Goal: Information Seeking & Learning: Learn about a topic

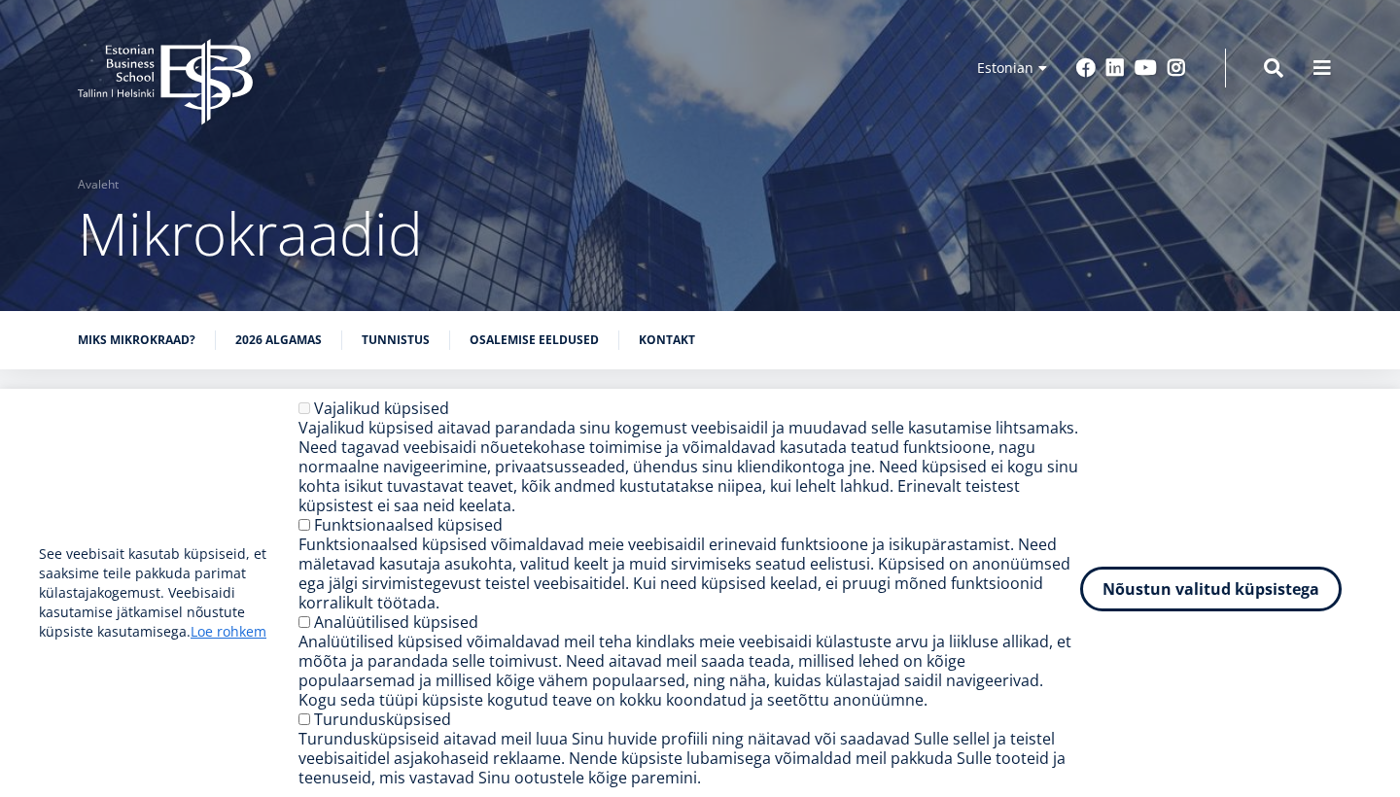
click at [1146, 587] on button "Nõustun valitud küpsistega" at bounding box center [1211, 589] width 262 height 45
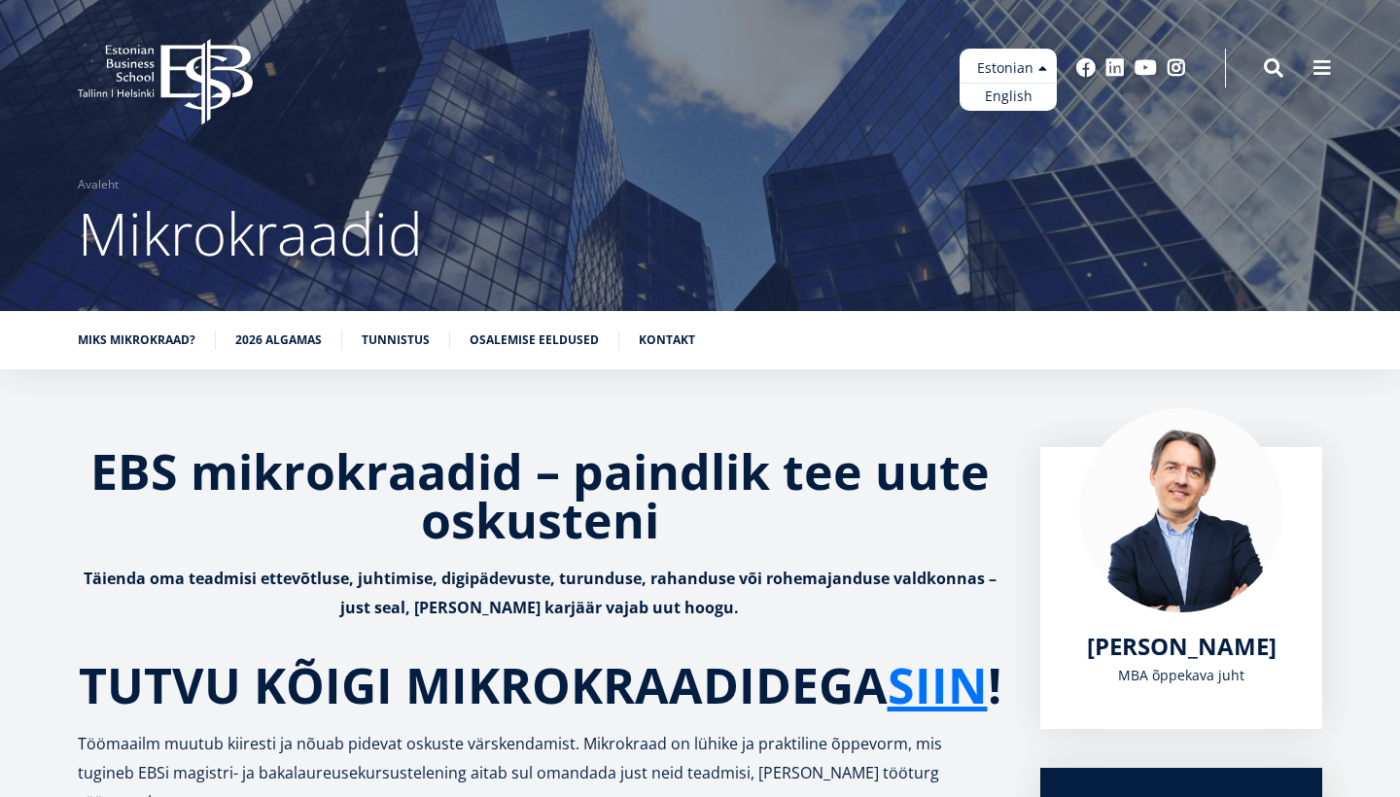
click at [1037, 66] on ul "Estonian English" at bounding box center [1008, 80] width 97 height 62
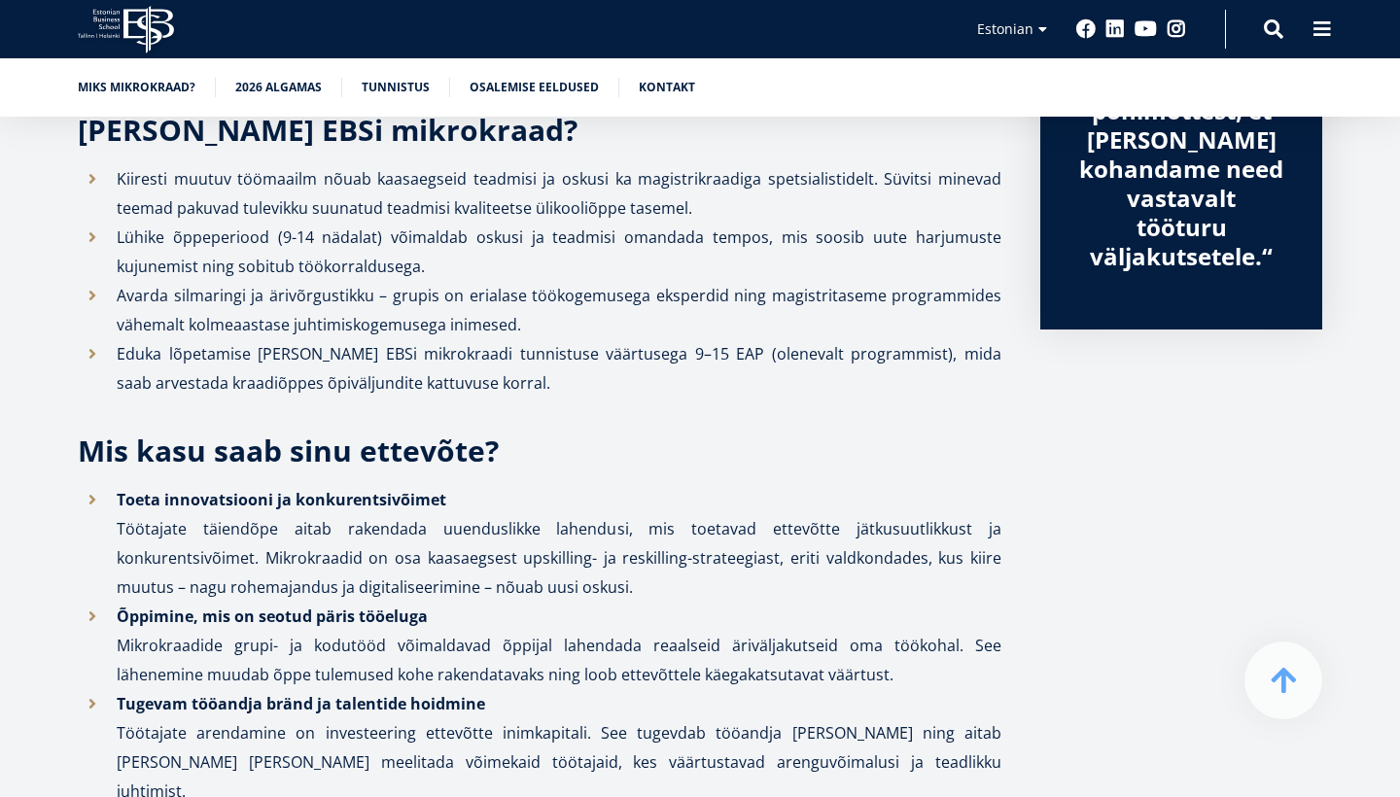
scroll to position [563, 0]
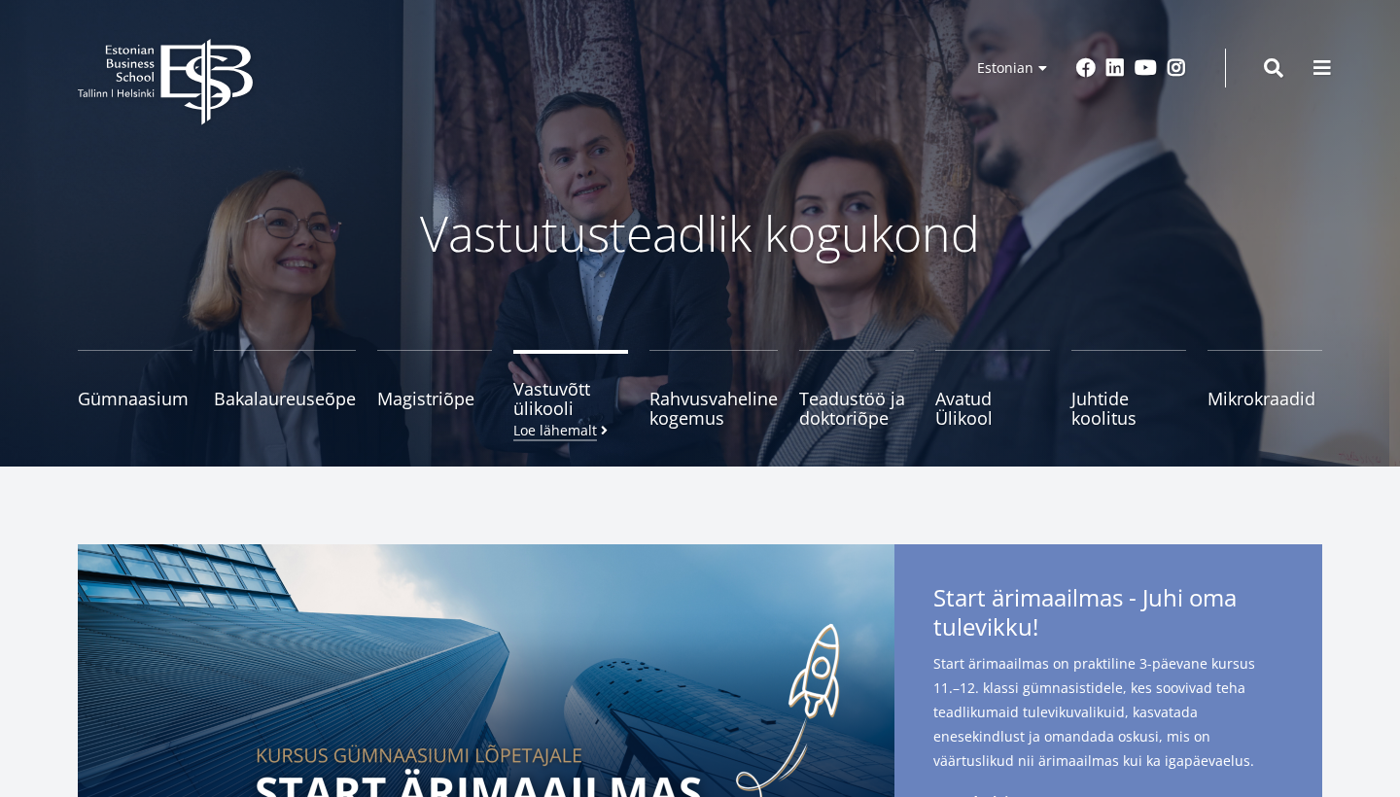
click at [572, 415] on span "Vastuvõtt ülikooli [PERSON_NAME] lähemalt" at bounding box center [571, 398] width 115 height 39
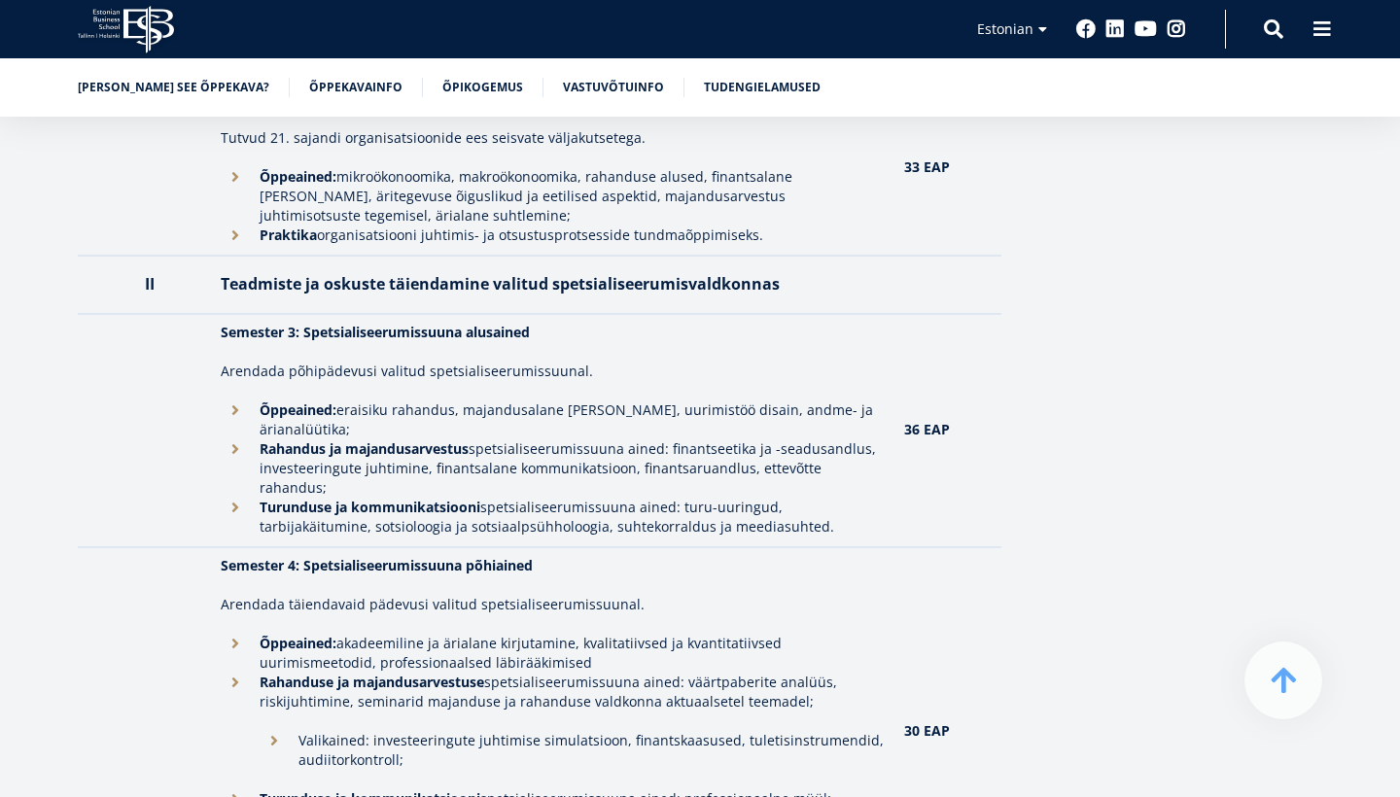
scroll to position [2300, 0]
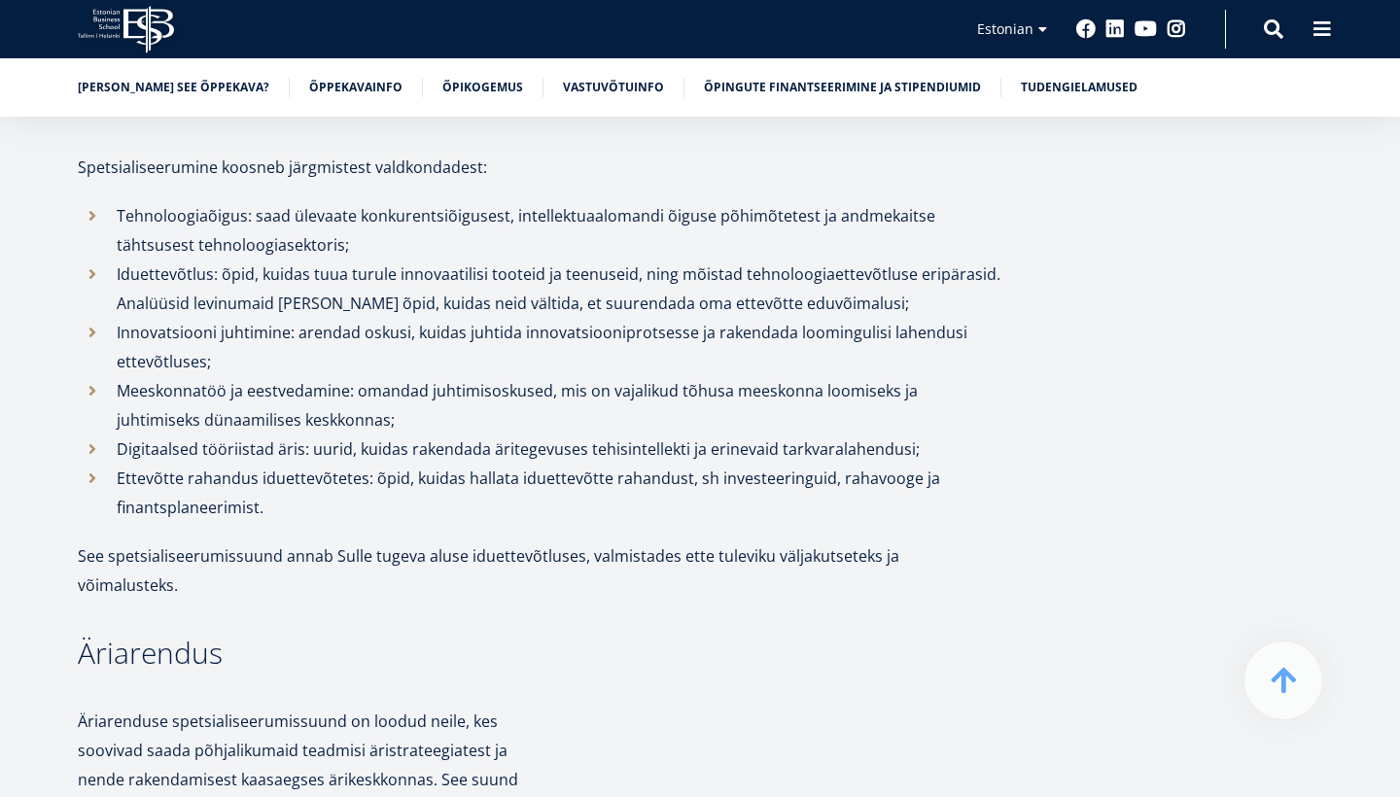
scroll to position [2283, 0]
